Goal: Task Accomplishment & Management: Manage account settings

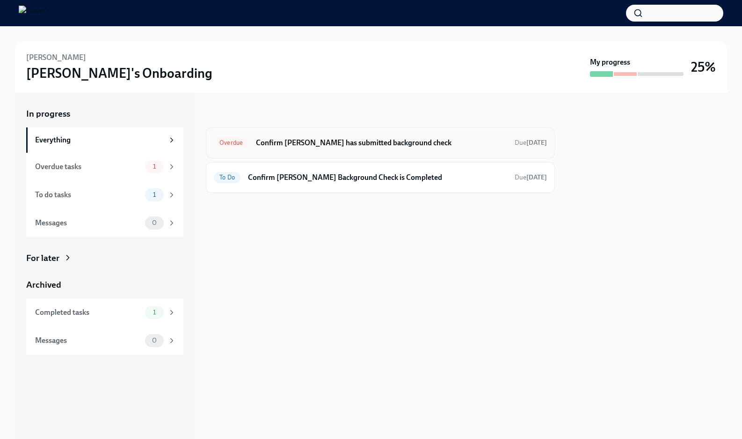
click at [354, 144] on h6 "Confirm [PERSON_NAME] has submitted background check" at bounding box center [381, 143] width 251 height 10
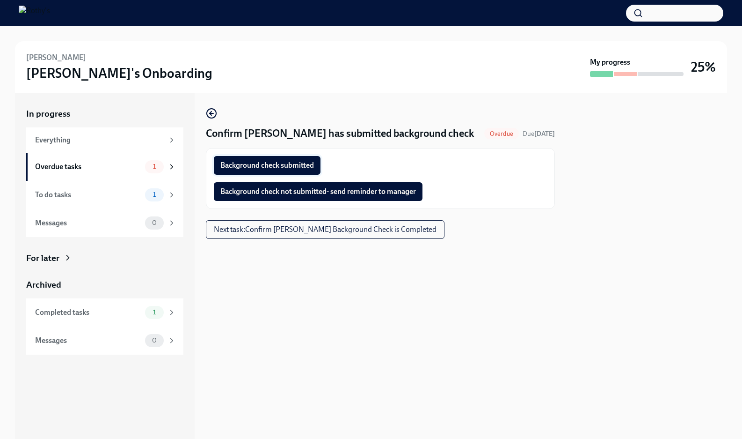
click at [299, 167] on span "Background check submitted" at bounding box center [267, 165] width 94 height 9
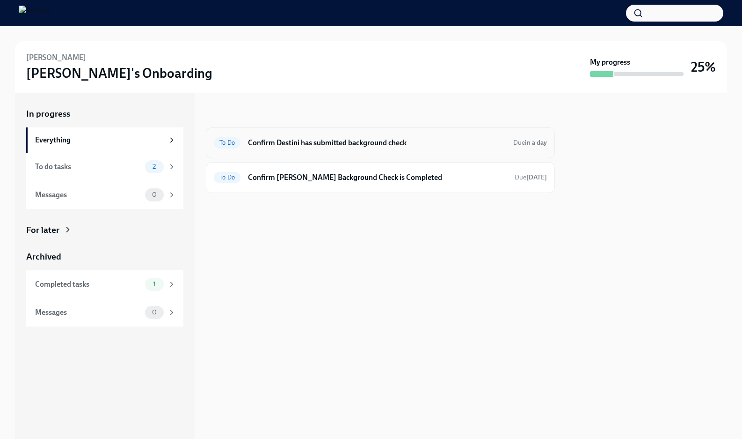
click at [343, 134] on div "To Do Confirm Destini has submitted background check Due in a day" at bounding box center [380, 142] width 349 height 31
click at [342, 141] on h6 "Confirm Destini has submitted background check" at bounding box center [377, 143] width 258 height 10
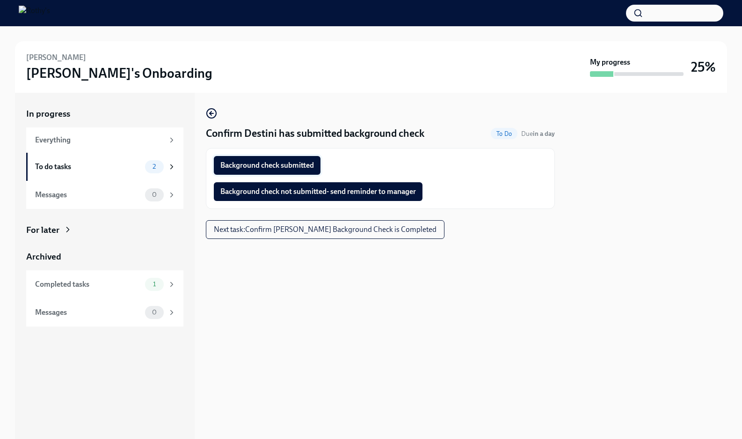
click at [318, 162] on button "Background check submitted" at bounding box center [267, 165] width 107 height 19
